Goal: Navigation & Orientation: Find specific page/section

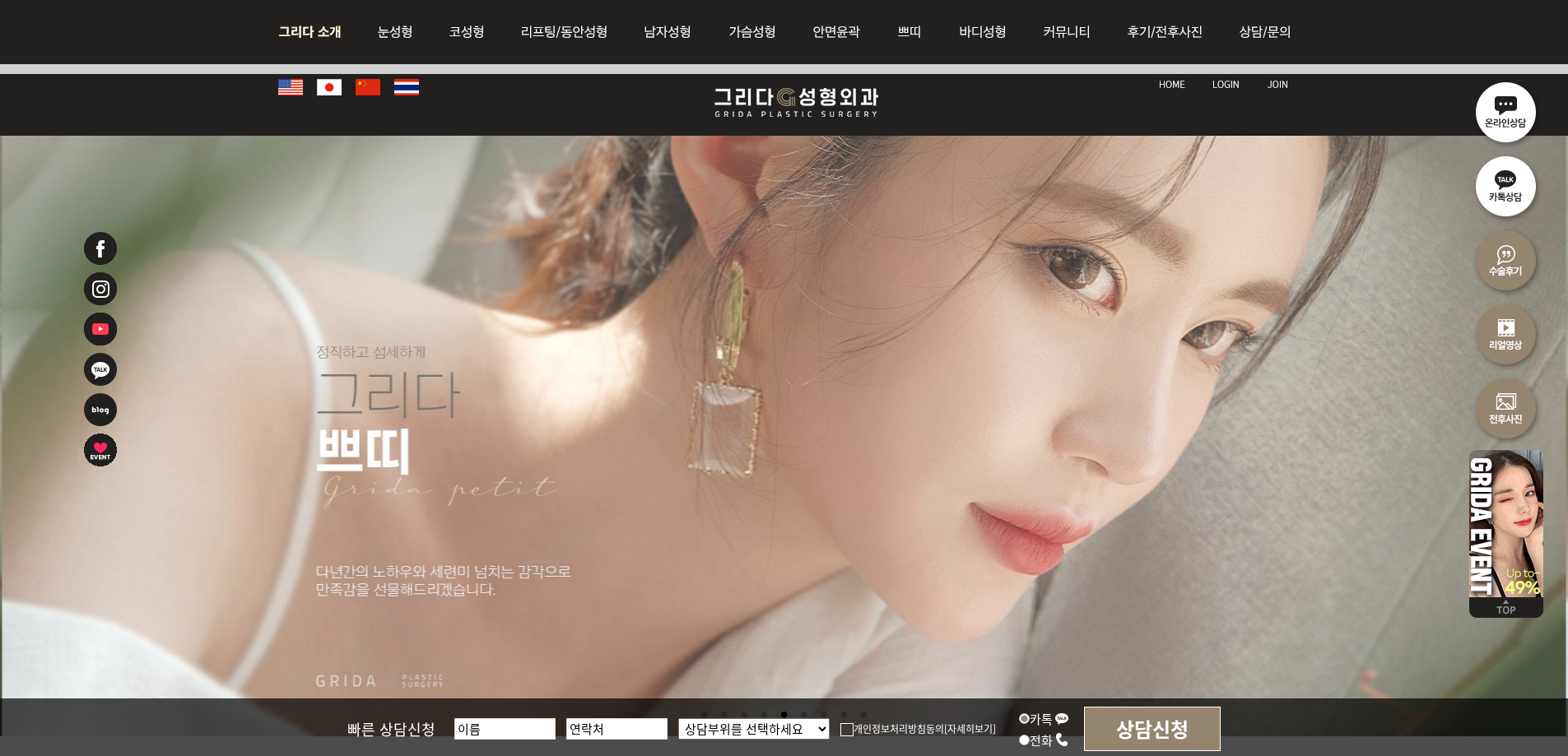
scroll to position [3189, 0]
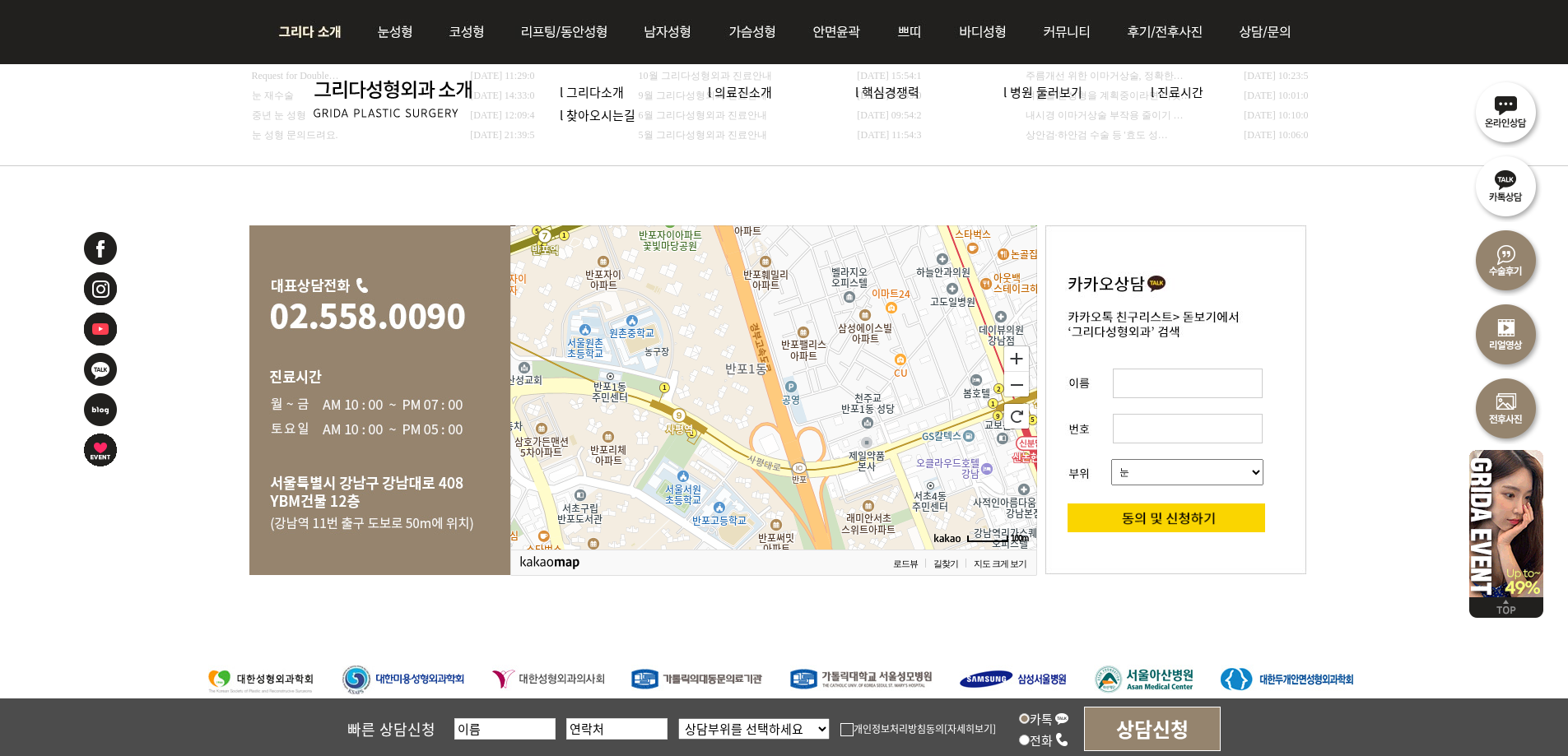
click at [295, 31] on img at bounding box center [314, 32] width 89 height 64
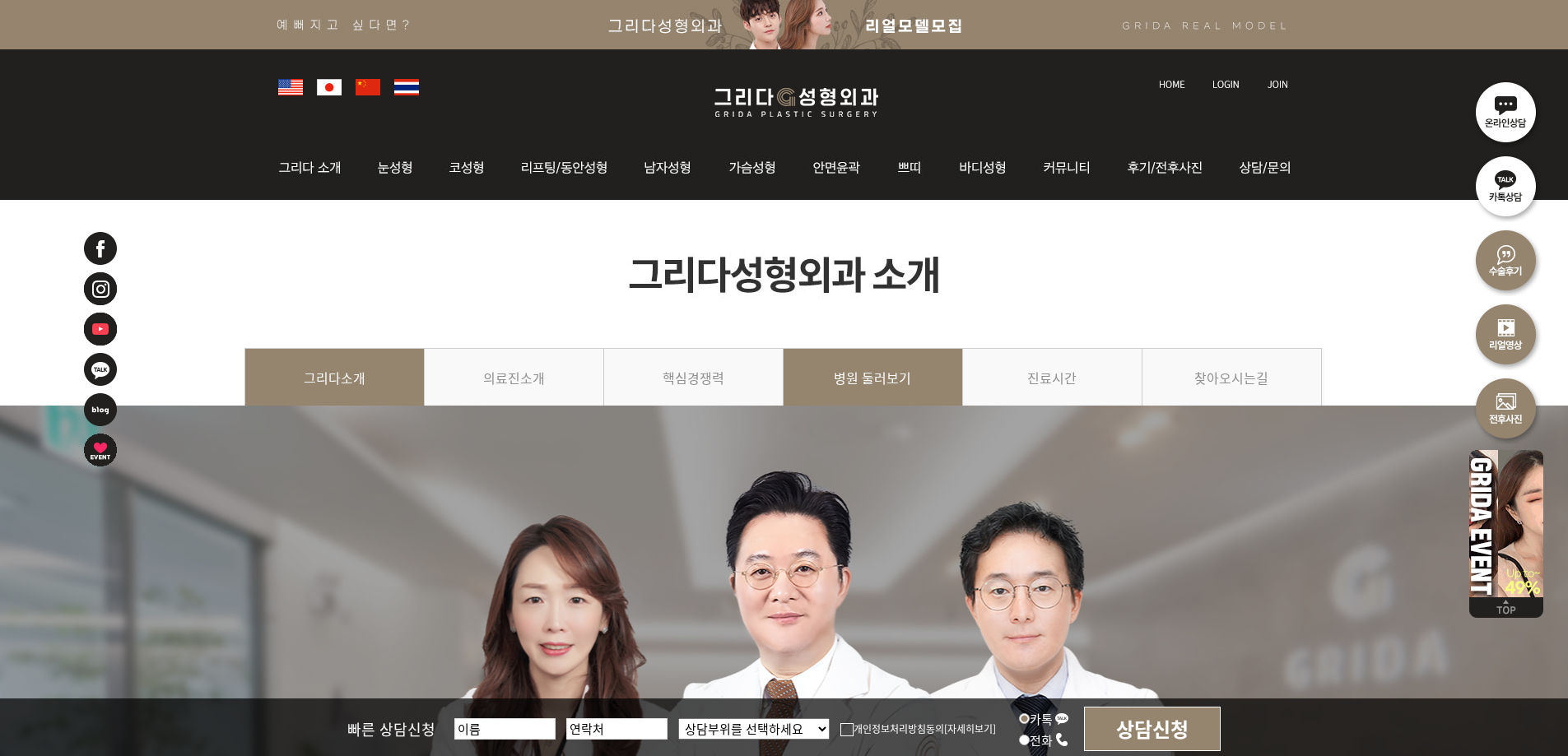
click at [920, 385] on link "병원 둘러보기" at bounding box center [873, 385] width 179 height 75
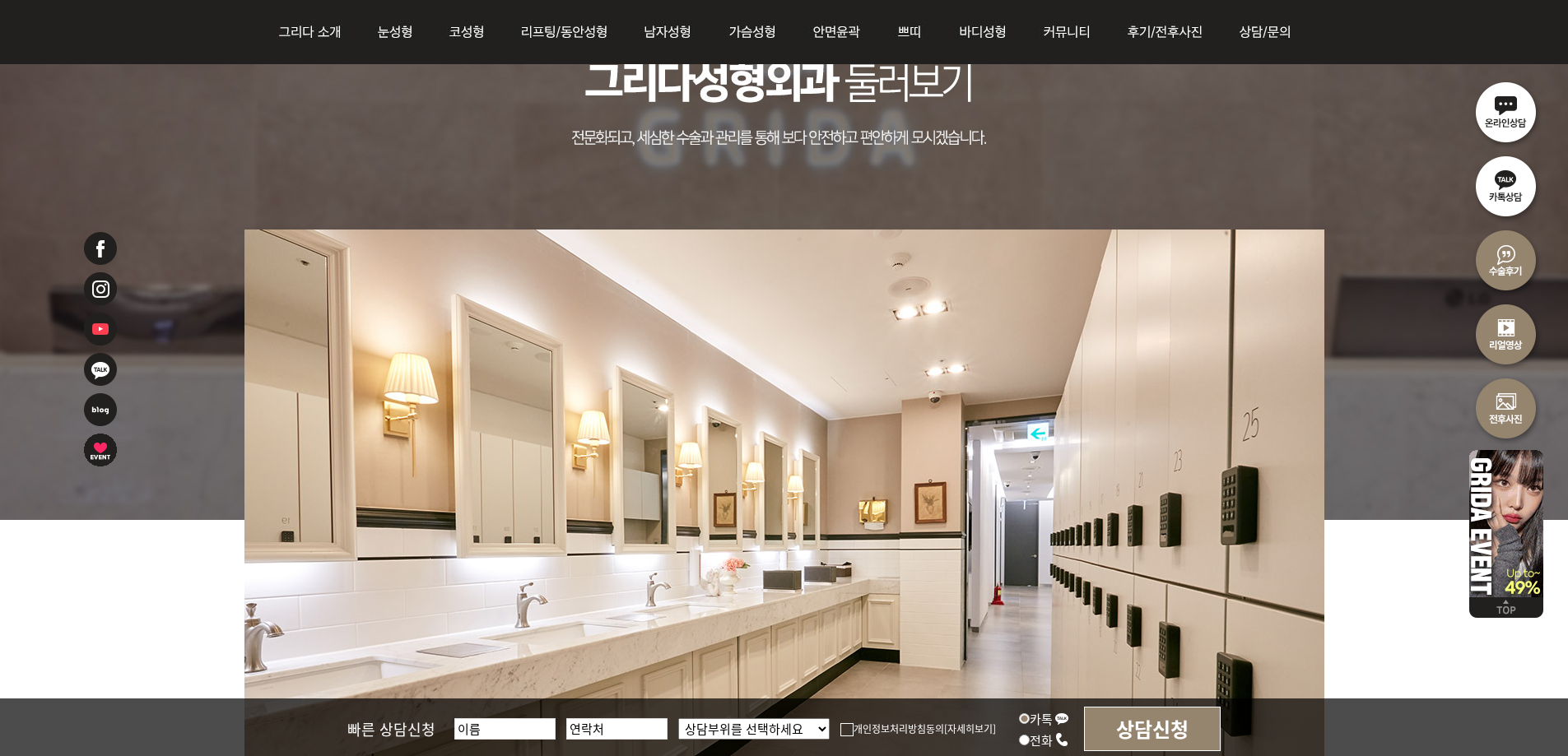
scroll to position [905, 0]
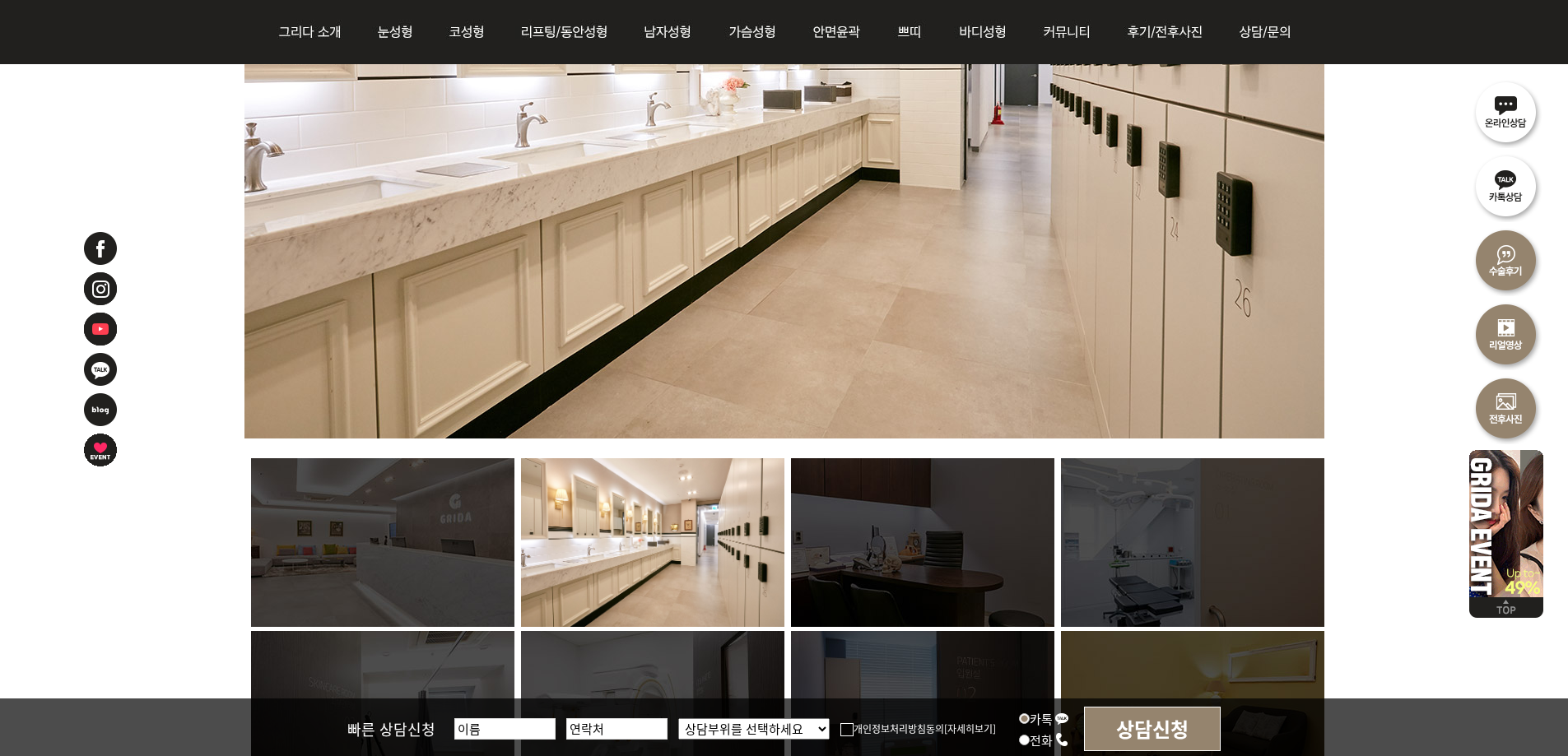
click at [957, 559] on img at bounding box center [923, 542] width 263 height 169
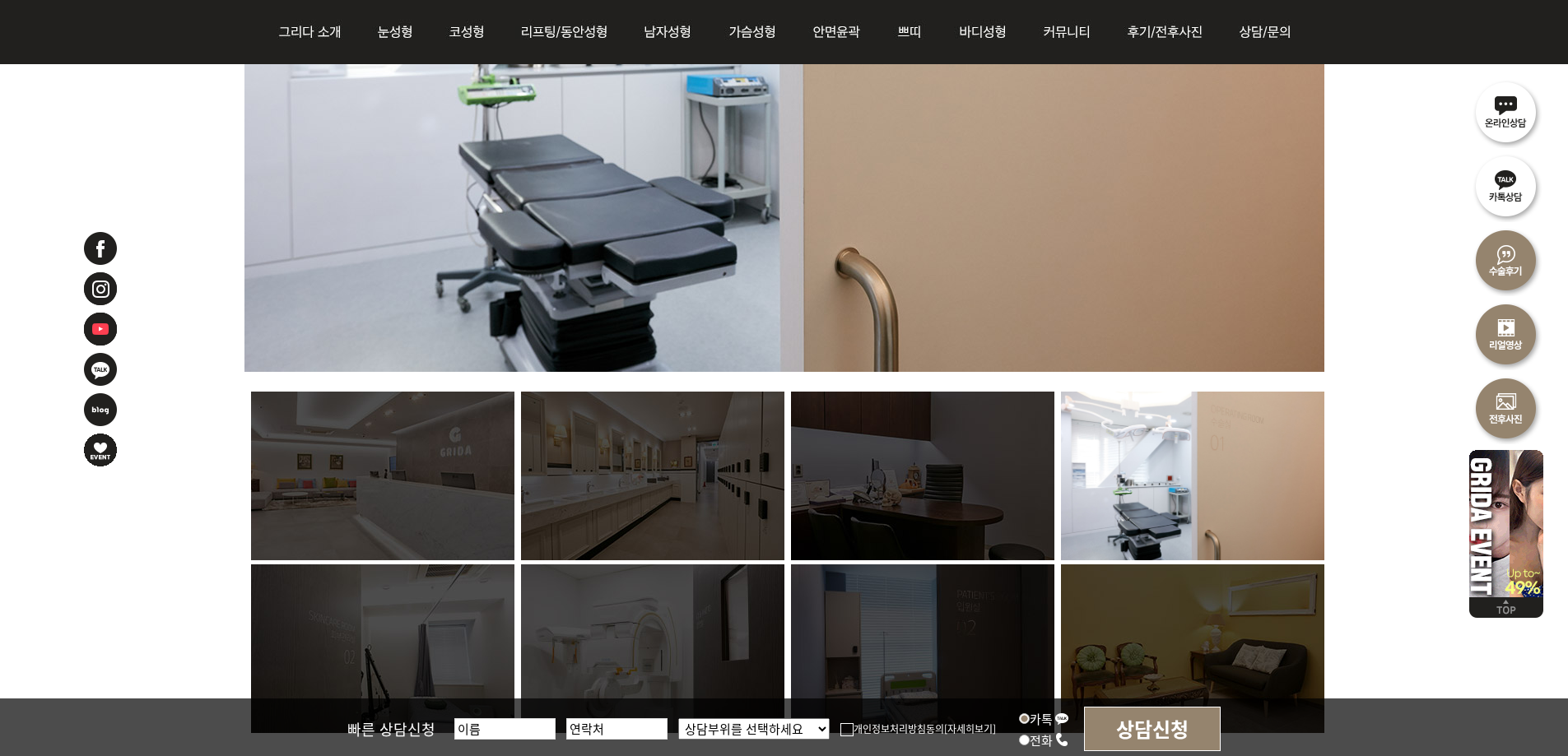
scroll to position [1152, 0]
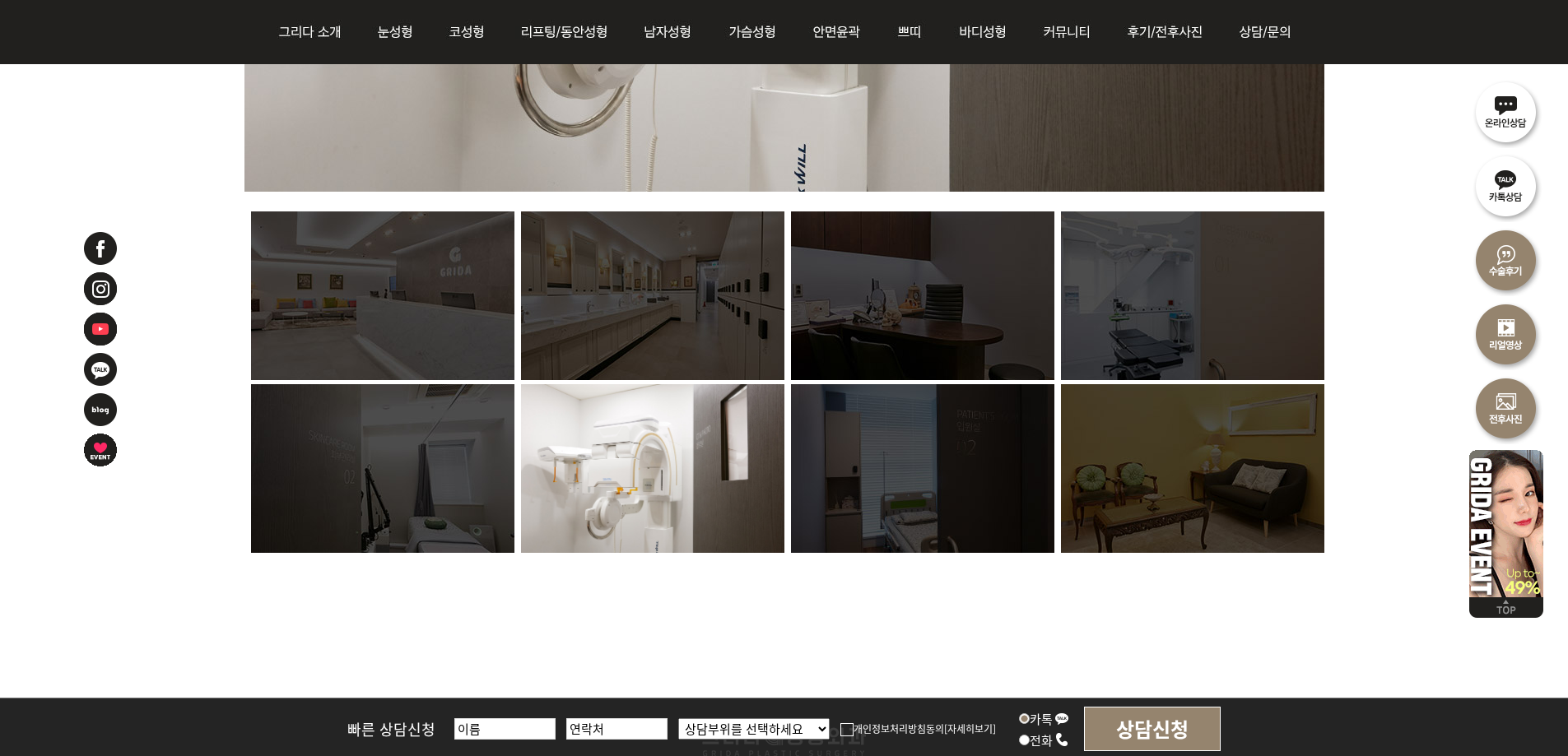
click at [1203, 308] on img at bounding box center [1193, 296] width 263 height 169
